Goal: Task Accomplishment & Management: Use online tool/utility

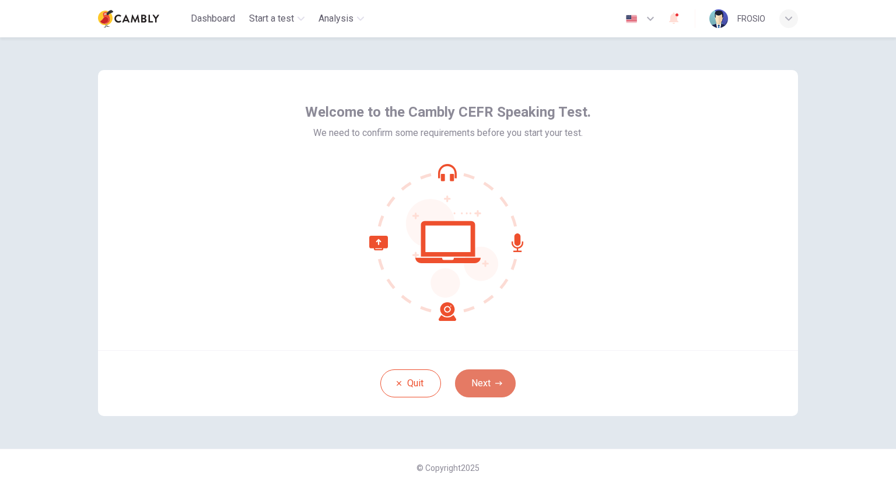
click at [490, 381] on button "Next" at bounding box center [485, 383] width 61 height 28
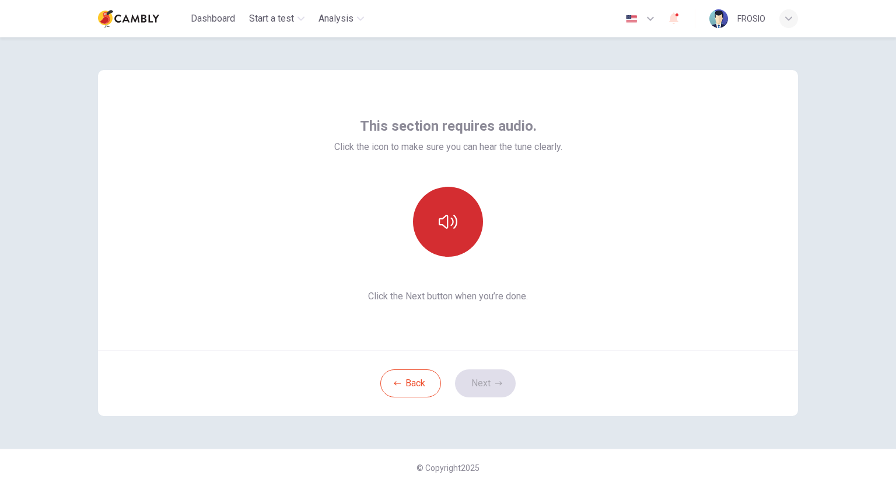
click at [449, 224] on icon "button" at bounding box center [447, 222] width 19 height 14
click at [465, 222] on button "button" at bounding box center [448, 222] width 70 height 70
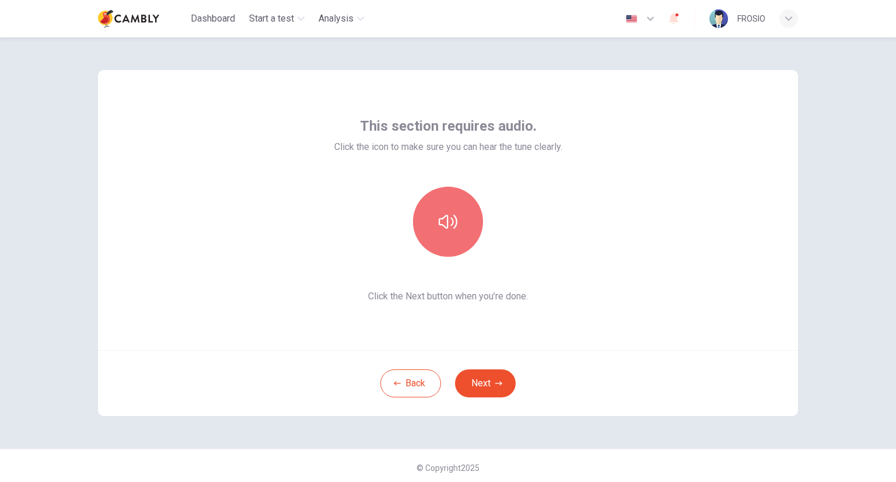
click at [444, 218] on icon "button" at bounding box center [447, 222] width 19 height 14
click at [452, 225] on icon "button" at bounding box center [447, 221] width 19 height 19
click at [438, 225] on icon "button" at bounding box center [447, 221] width 19 height 19
click at [483, 385] on button "Next" at bounding box center [485, 383] width 61 height 28
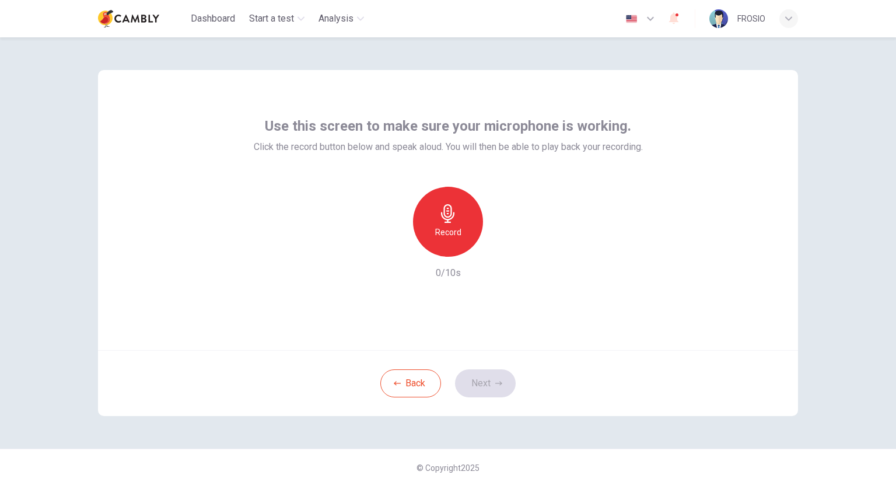
click at [450, 227] on h6 "Record" at bounding box center [448, 232] width 26 height 14
click at [501, 246] on icon "button" at bounding box center [502, 247] width 12 height 12
click at [483, 391] on button "Next" at bounding box center [485, 383] width 61 height 28
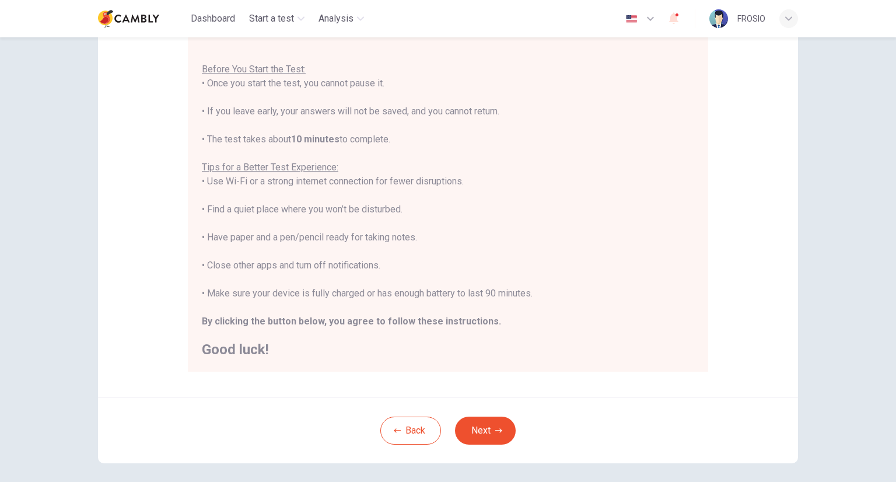
scroll to position [117, 0]
click at [495, 430] on icon "button" at bounding box center [498, 429] width 7 height 7
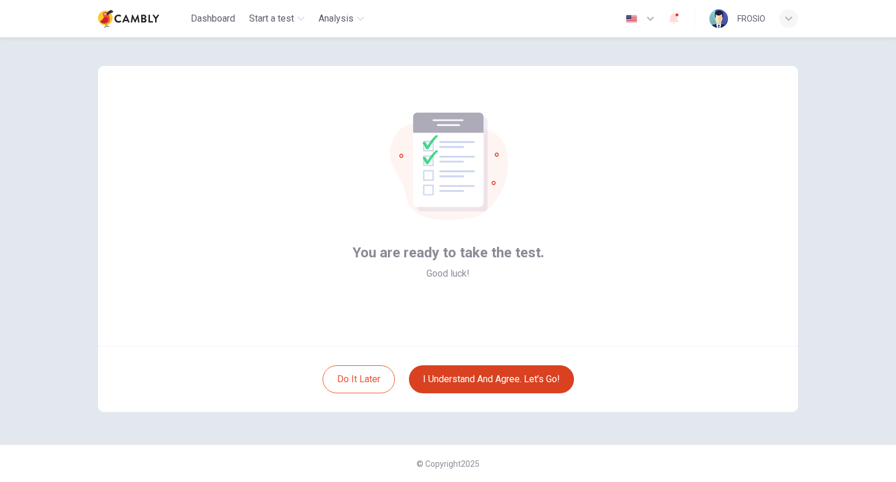
click at [483, 383] on button "I understand and agree. Let’s go!" at bounding box center [491, 379] width 165 height 28
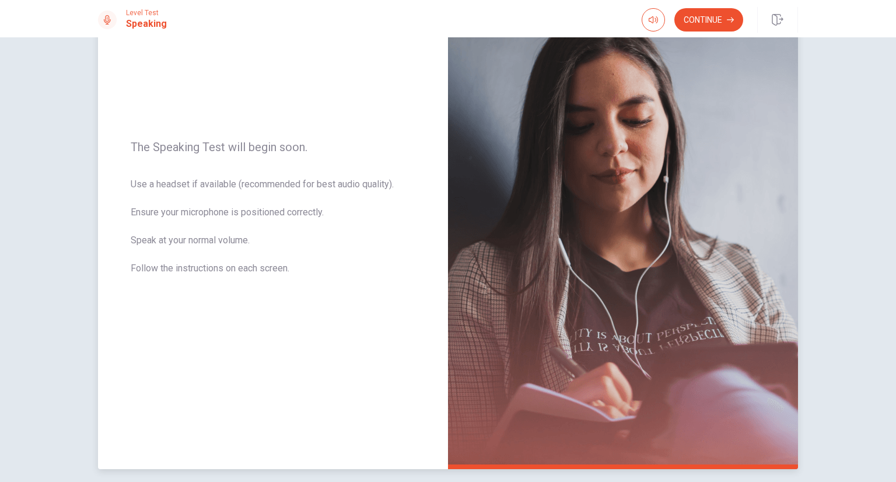
scroll to position [31, 0]
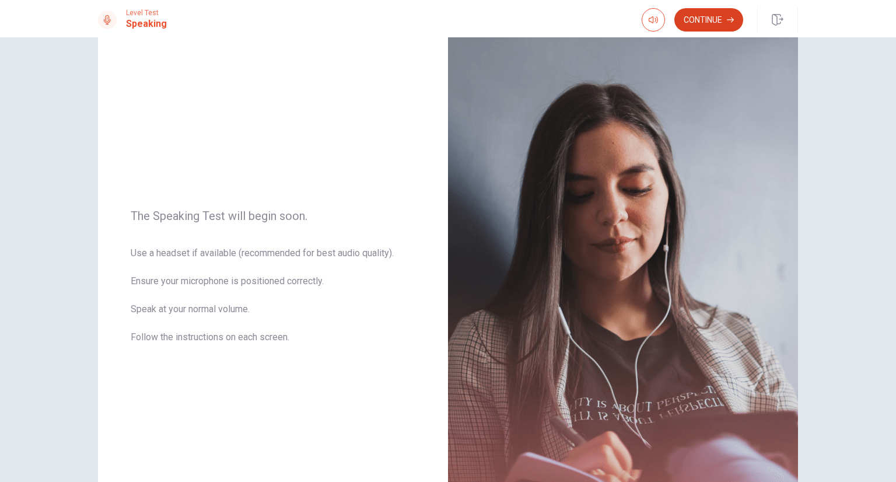
click at [709, 19] on button "Continue" at bounding box center [708, 19] width 69 height 23
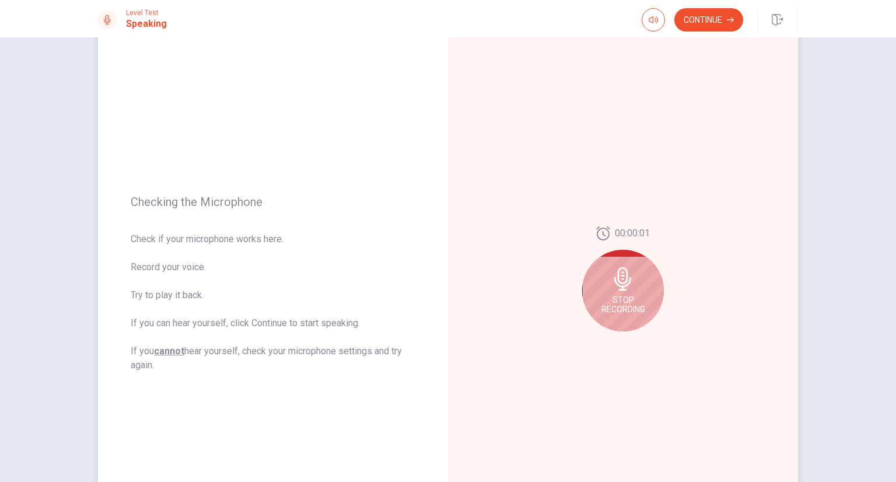
click at [629, 299] on span "Stop Recording" at bounding box center [623, 304] width 44 height 19
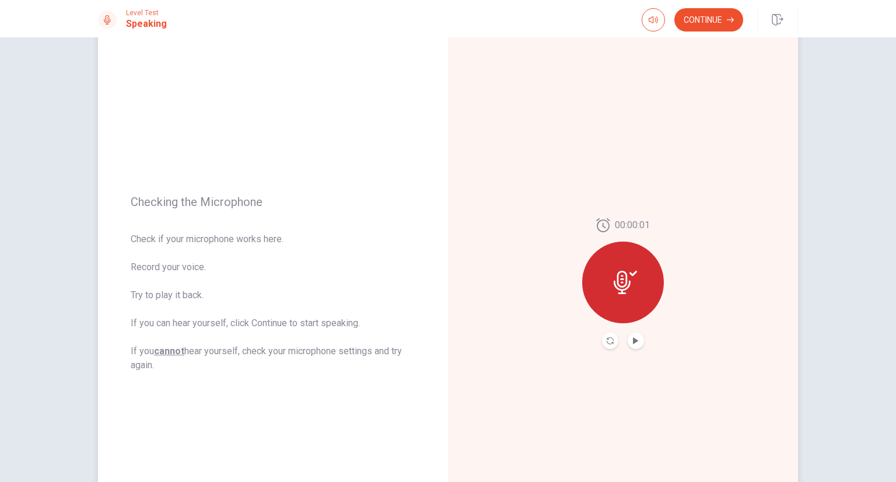
click at [637, 339] on button "Play Audio" at bounding box center [635, 340] width 16 height 16
click at [707, 18] on button "Continue" at bounding box center [708, 19] width 69 height 23
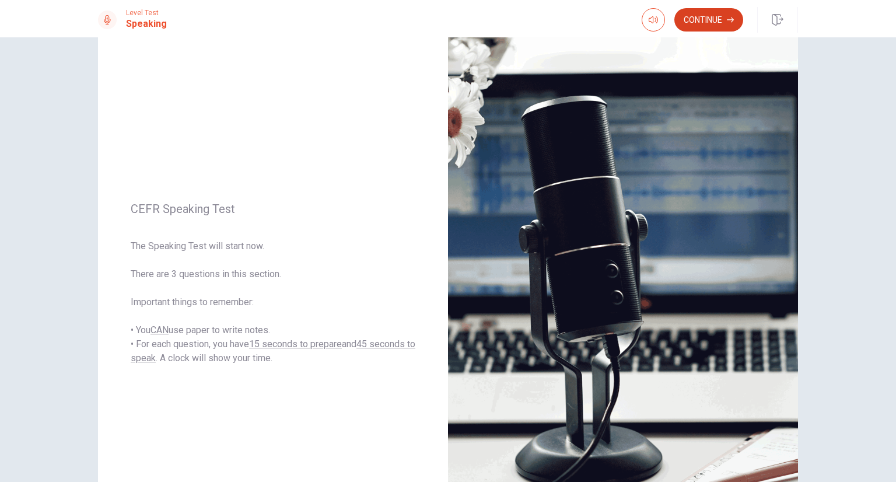
click at [719, 23] on button "Continue" at bounding box center [708, 19] width 69 height 23
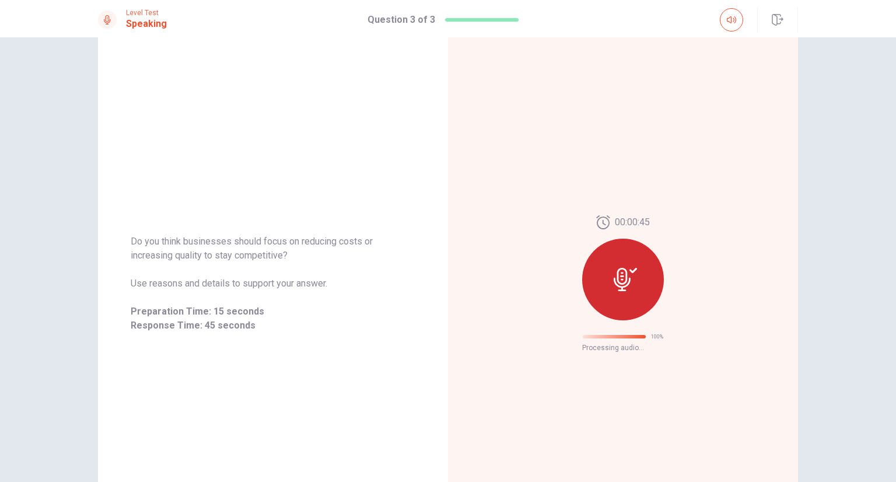
scroll to position [0, 0]
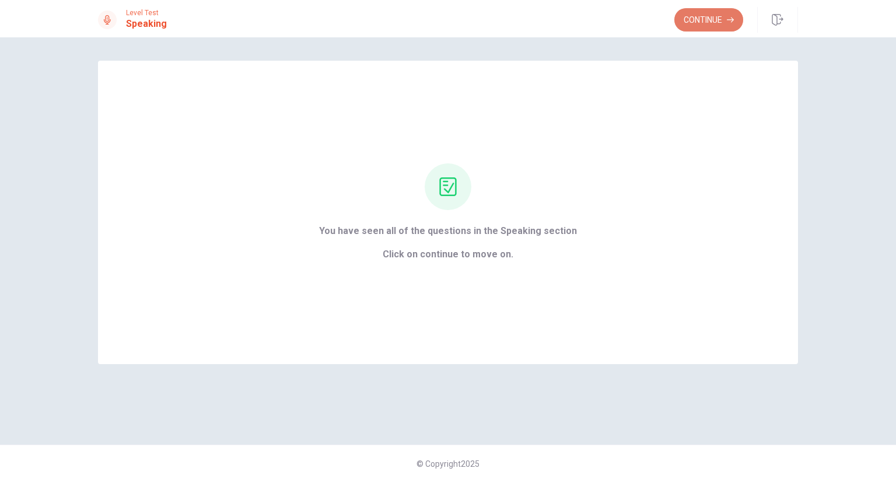
click at [691, 16] on button "Continue" at bounding box center [708, 19] width 69 height 23
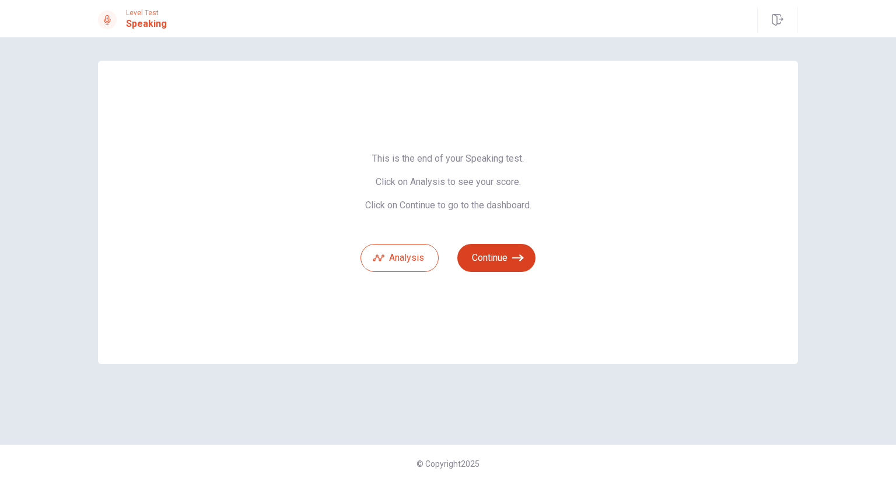
click at [486, 261] on button "Continue" at bounding box center [496, 258] width 78 height 28
